Goal: Information Seeking & Learning: Learn about a topic

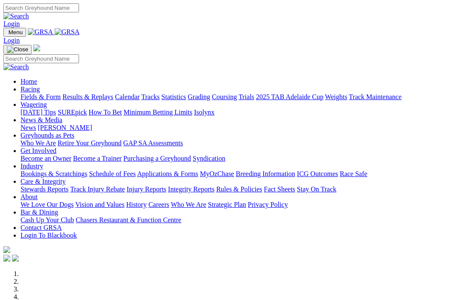
scroll to position [304, 0]
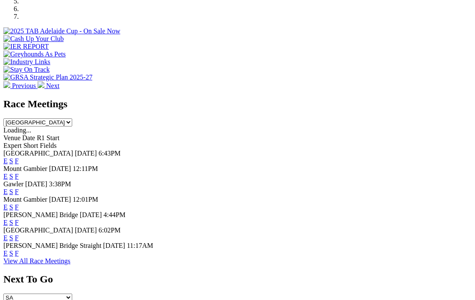
click at [19, 234] on link "F" at bounding box center [17, 237] width 4 height 7
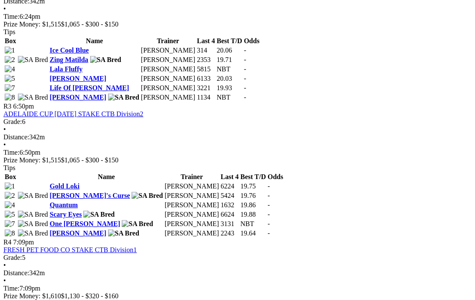
scroll to position [616, 0]
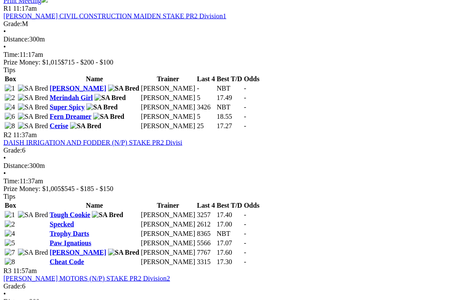
scroll to position [430, 0]
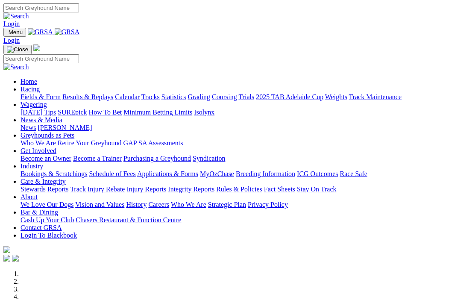
scroll to position [341, 0]
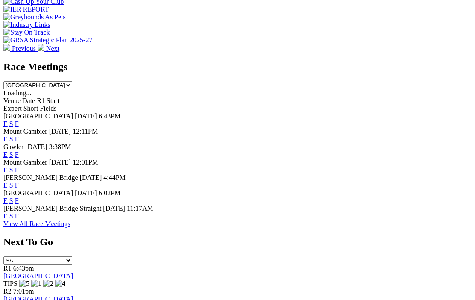
click at [19, 151] on link "F" at bounding box center [17, 154] width 4 height 7
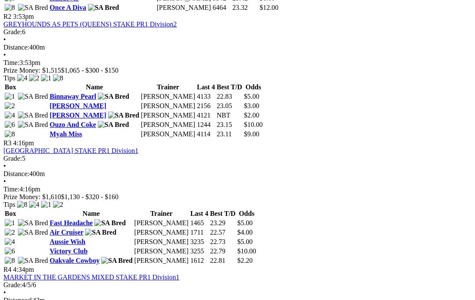
scroll to position [600, 0]
